Goal: Obtain resource: Obtain resource

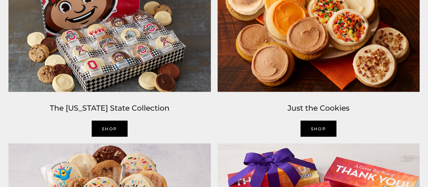
scroll to position [696, 0]
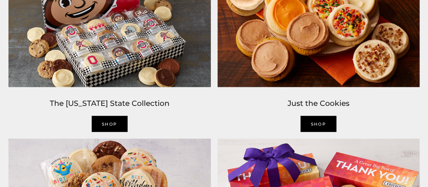
click at [317, 121] on link "Shop" at bounding box center [319, 124] width 36 height 16
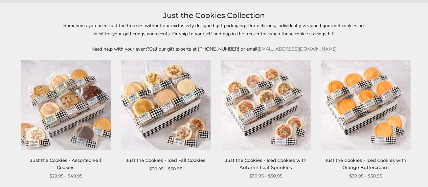
scroll to position [89, 0]
click at [250, 106] on img at bounding box center [266, 105] width 90 height 90
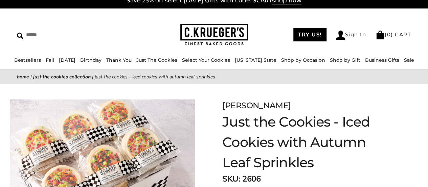
scroll to position [7, 0]
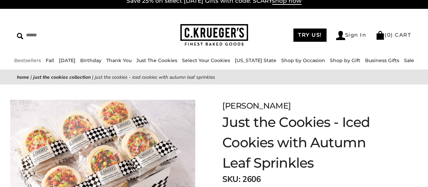
click at [30, 60] on link "Bestsellers" at bounding box center [27, 60] width 27 height 6
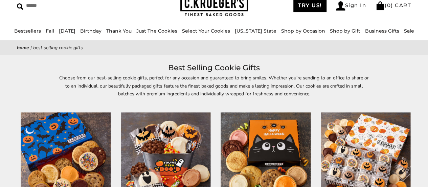
scroll to position [13, 0]
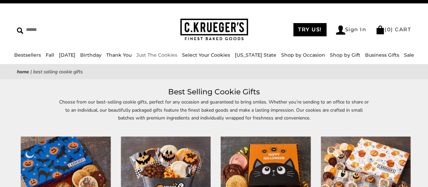
click at [166, 55] on link "Just The Cookies" at bounding box center [156, 55] width 41 height 6
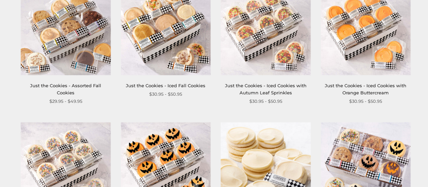
scroll to position [163, 0]
click at [174, 85] on link "Just the Cookies - Iced Fall Cookies" at bounding box center [166, 85] width 80 height 5
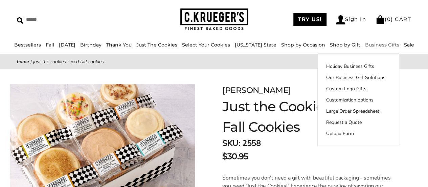
scroll to position [23, 0]
click at [339, 111] on link "Large Order Spreadsheet" at bounding box center [358, 111] width 81 height 7
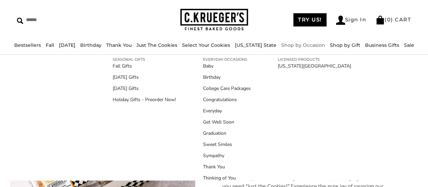
scroll to position [0, 0]
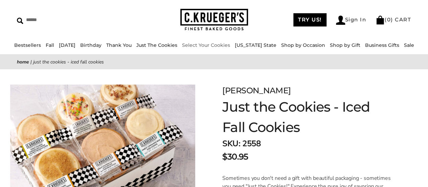
click at [217, 19] on img at bounding box center [215, 20] width 68 height 22
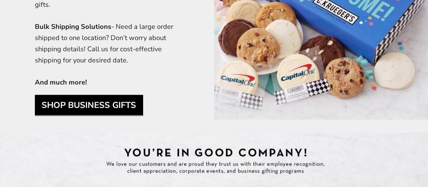
scroll to position [1833, 0]
